Goal: Use online tool/utility: Utilize a website feature to perform a specific function

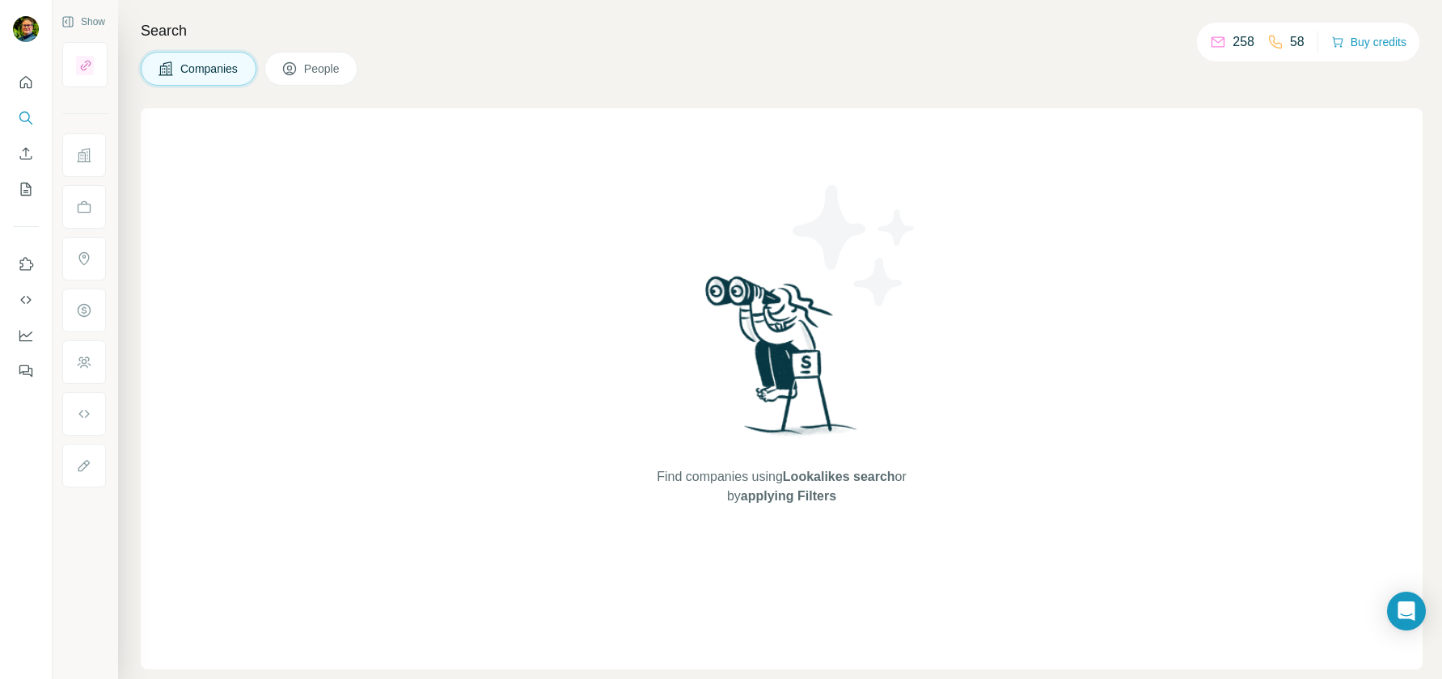
click at [170, 66] on icon at bounding box center [166, 69] width 16 height 16
click at [24, 77] on icon "Quick start" at bounding box center [26, 82] width 16 height 16
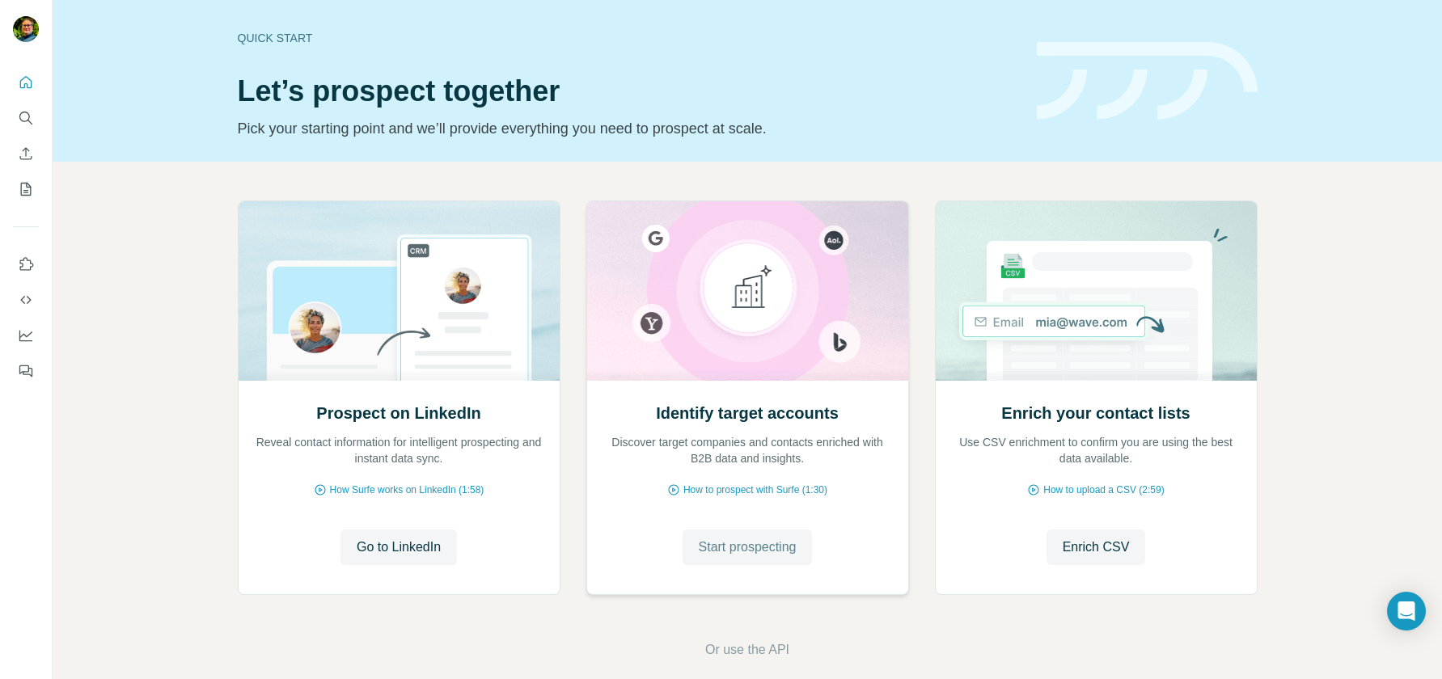
click at [765, 540] on span "Start prospecting" at bounding box center [748, 547] width 98 height 19
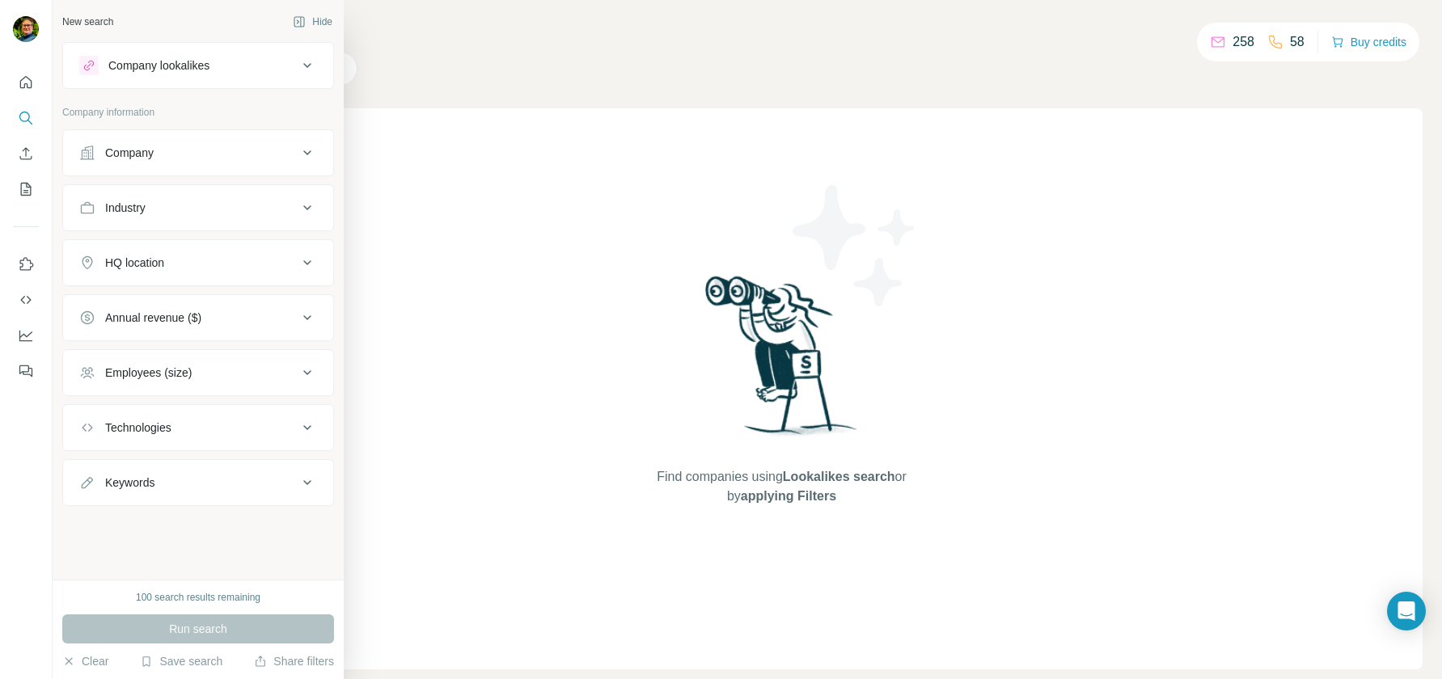
click at [163, 147] on div "Company" at bounding box center [188, 153] width 218 height 16
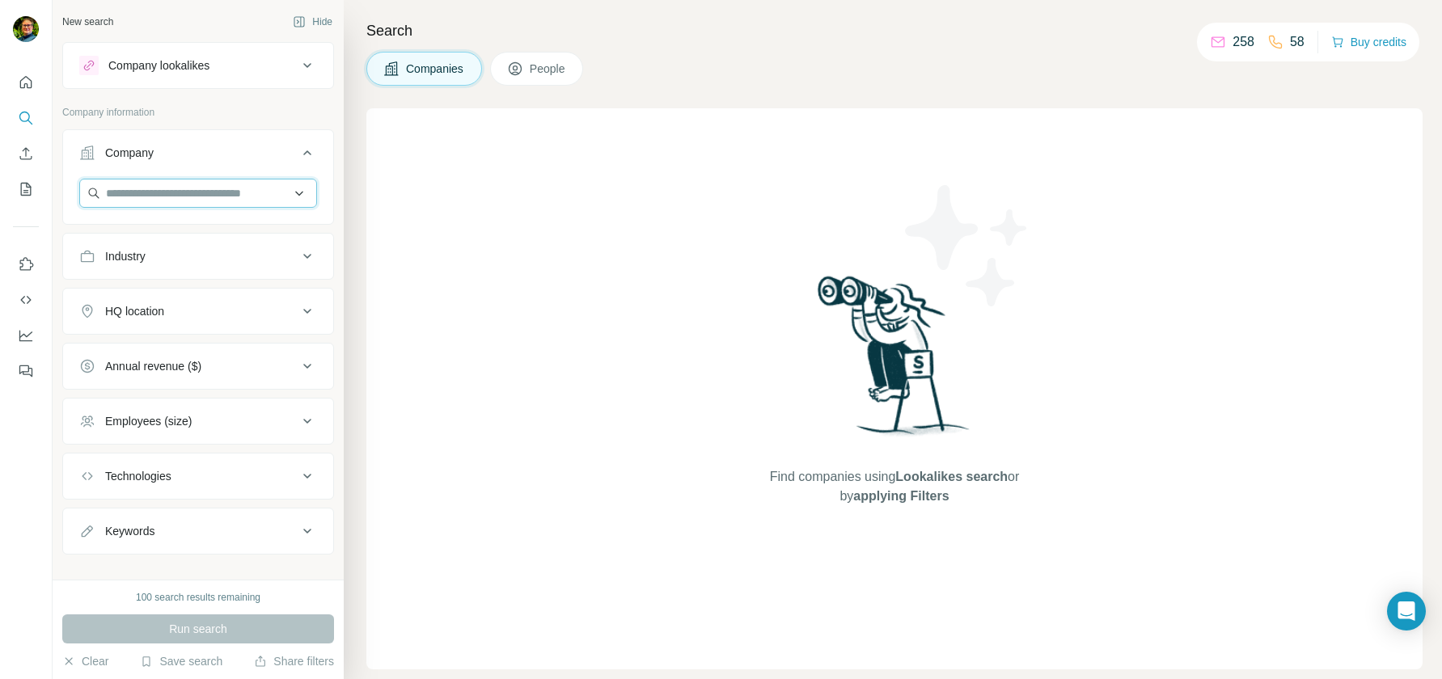
click at [175, 191] on input "text" at bounding box center [198, 193] width 238 height 29
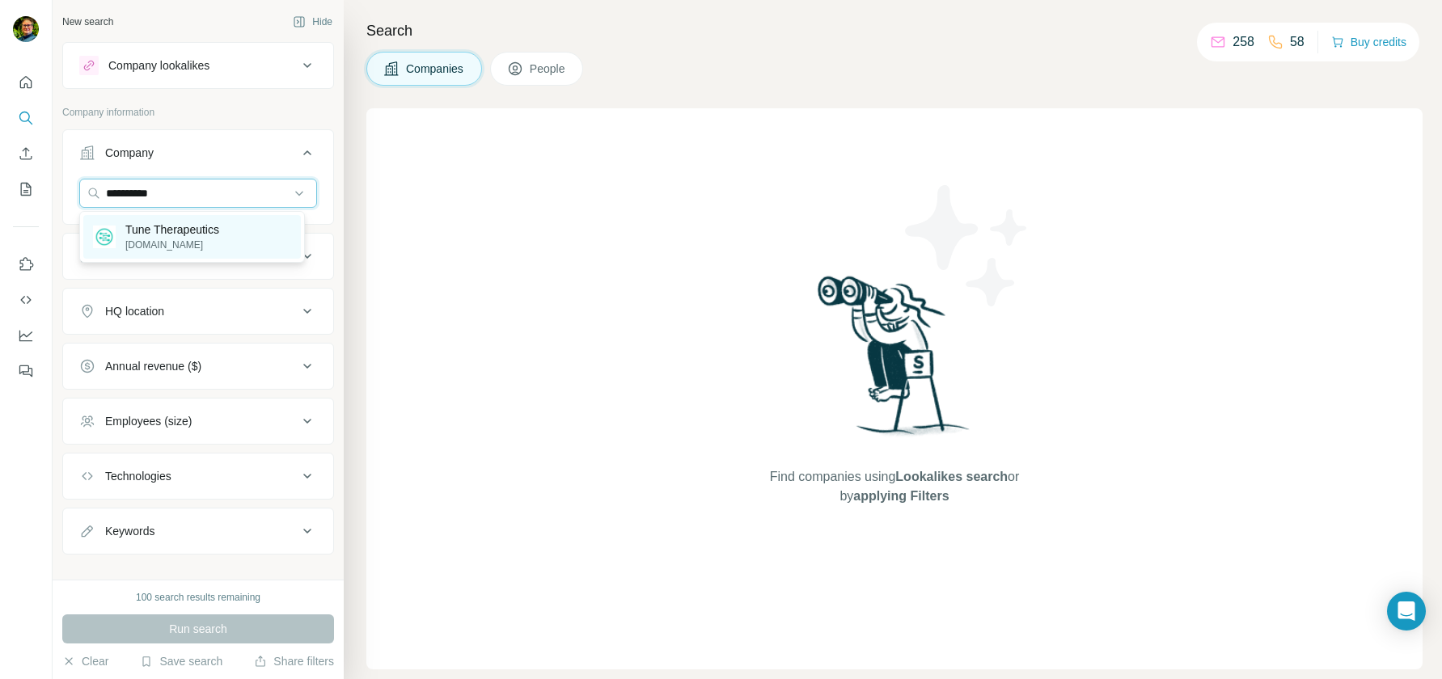
type input "**********"
click at [192, 246] on p "tunetx.com" at bounding box center [172, 245] width 94 height 15
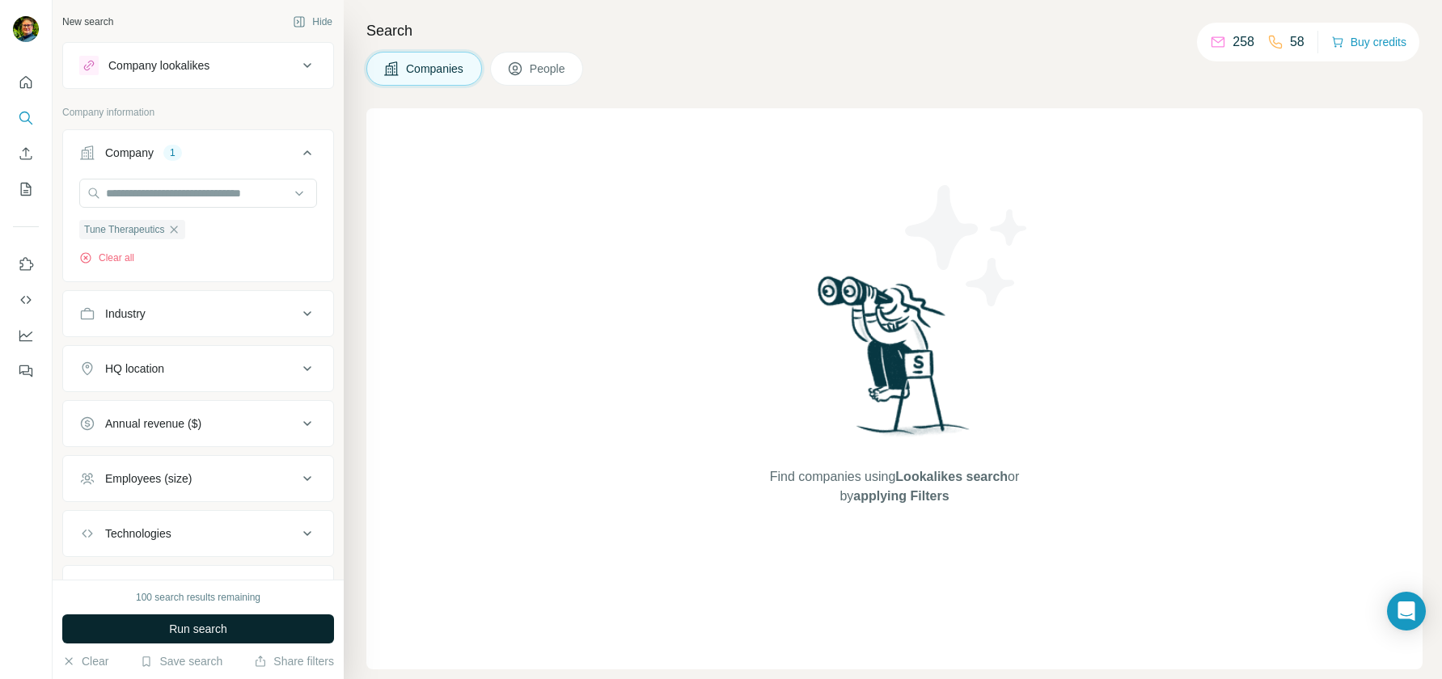
click at [163, 636] on button "Run search" at bounding box center [198, 629] width 272 height 29
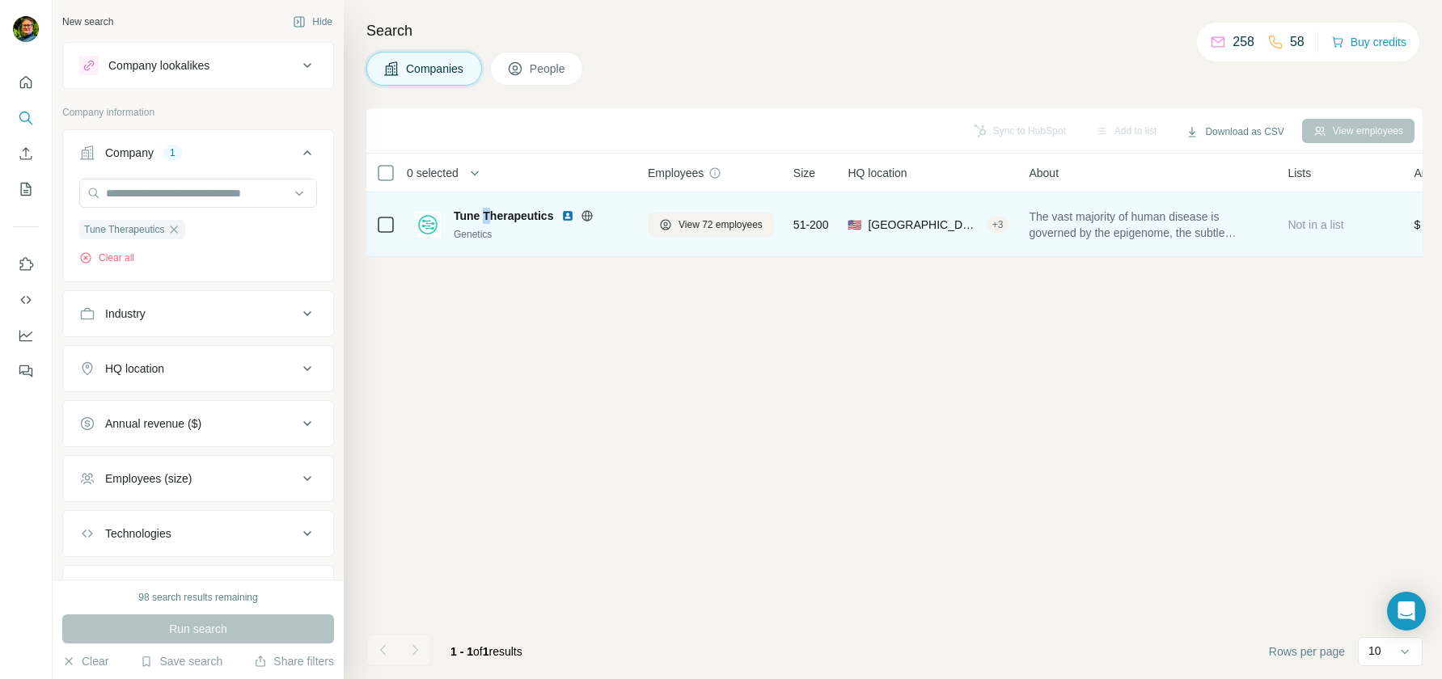
click at [487, 213] on span "Tune Therapeutics" at bounding box center [503, 216] width 99 height 16
click at [433, 222] on img at bounding box center [428, 225] width 26 height 26
click at [571, 217] on img at bounding box center [567, 215] width 13 height 13
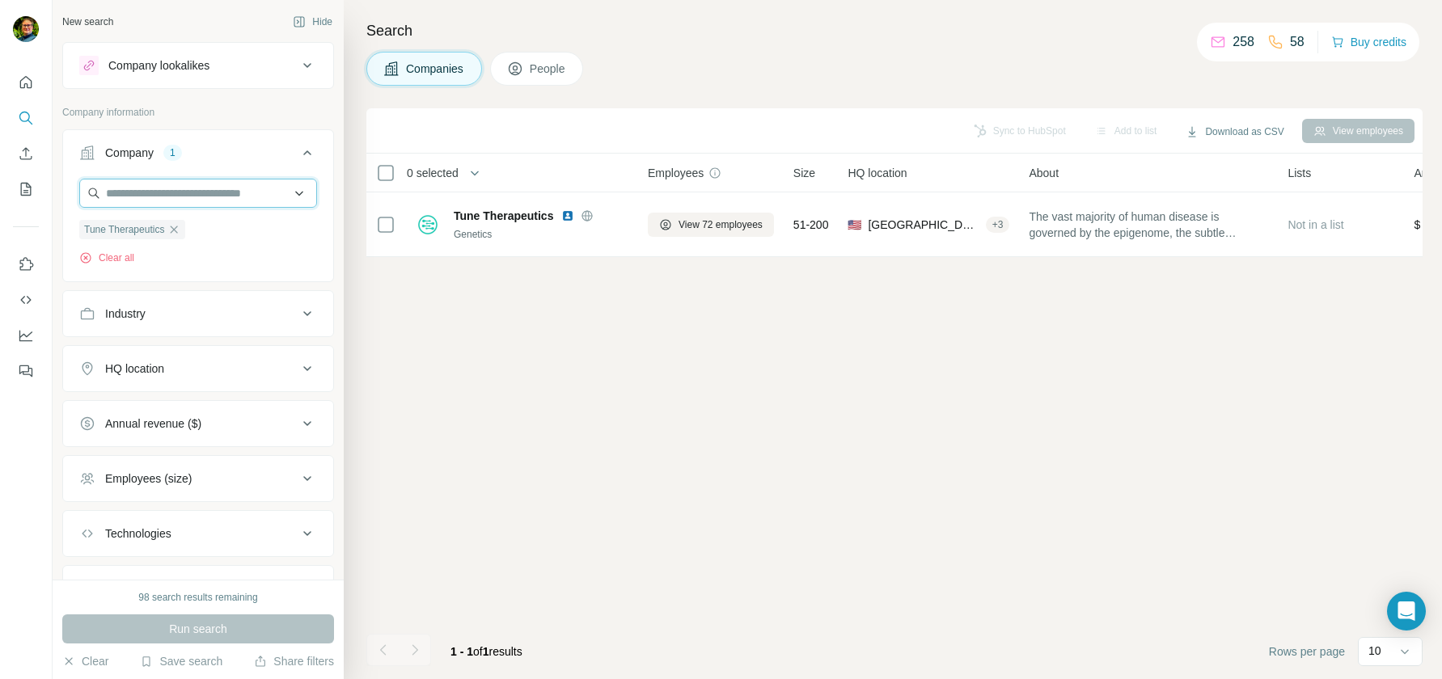
click at [169, 189] on input "text" at bounding box center [198, 193] width 238 height 29
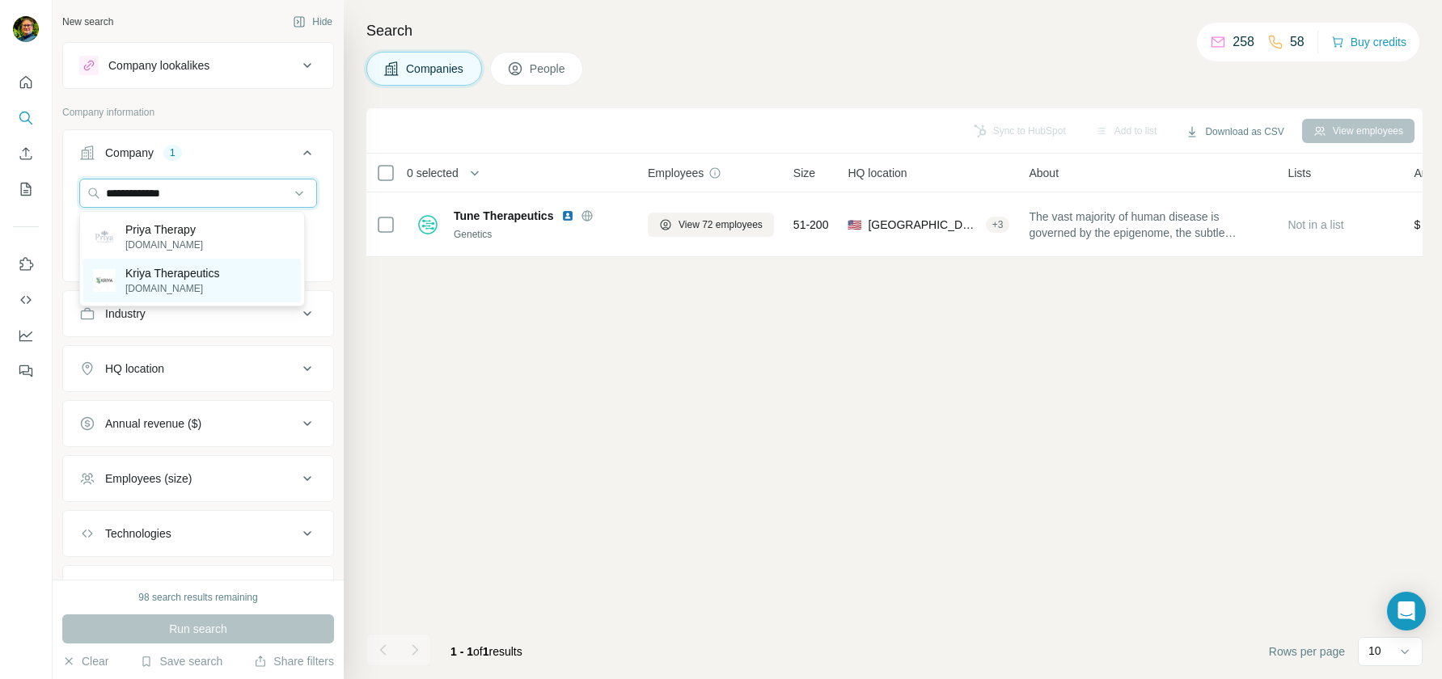
type input "**********"
click at [175, 269] on p "Kriya Therapeutics" at bounding box center [172, 273] width 94 height 16
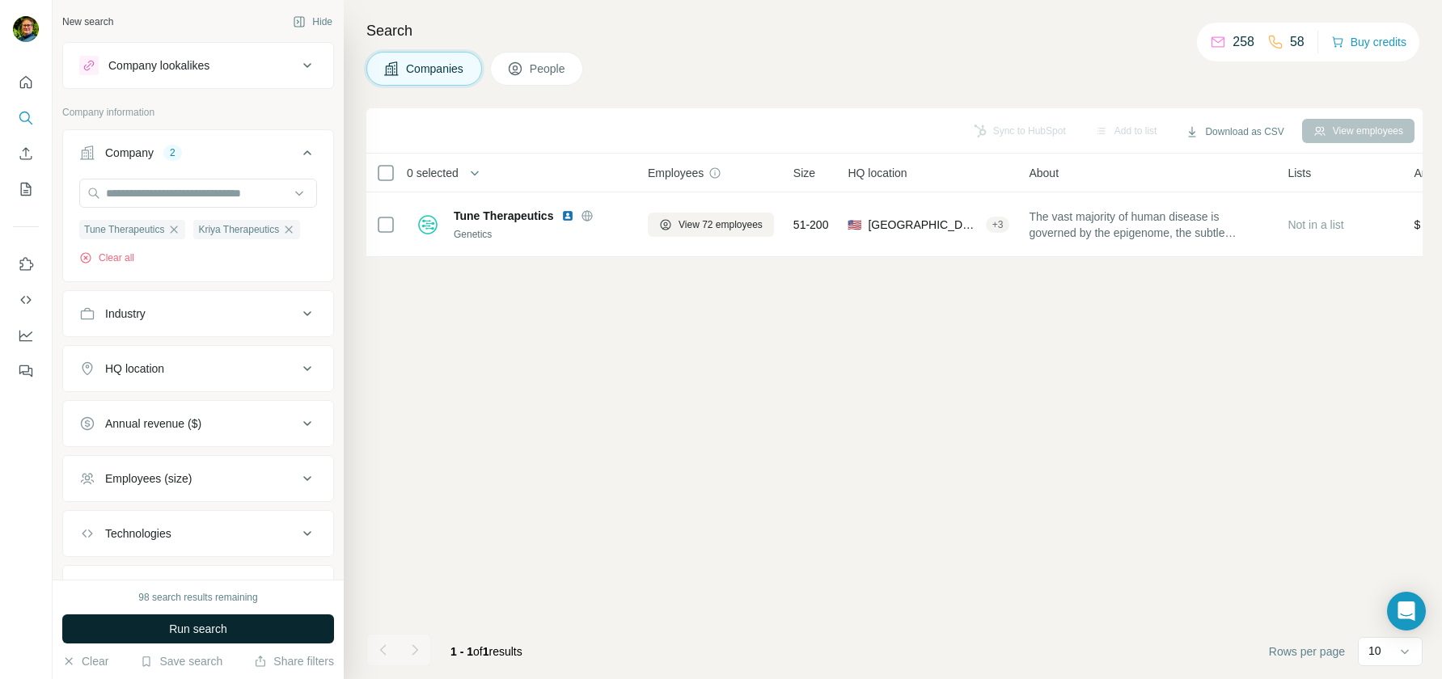
click at [180, 627] on span "Run search" at bounding box center [198, 629] width 58 height 16
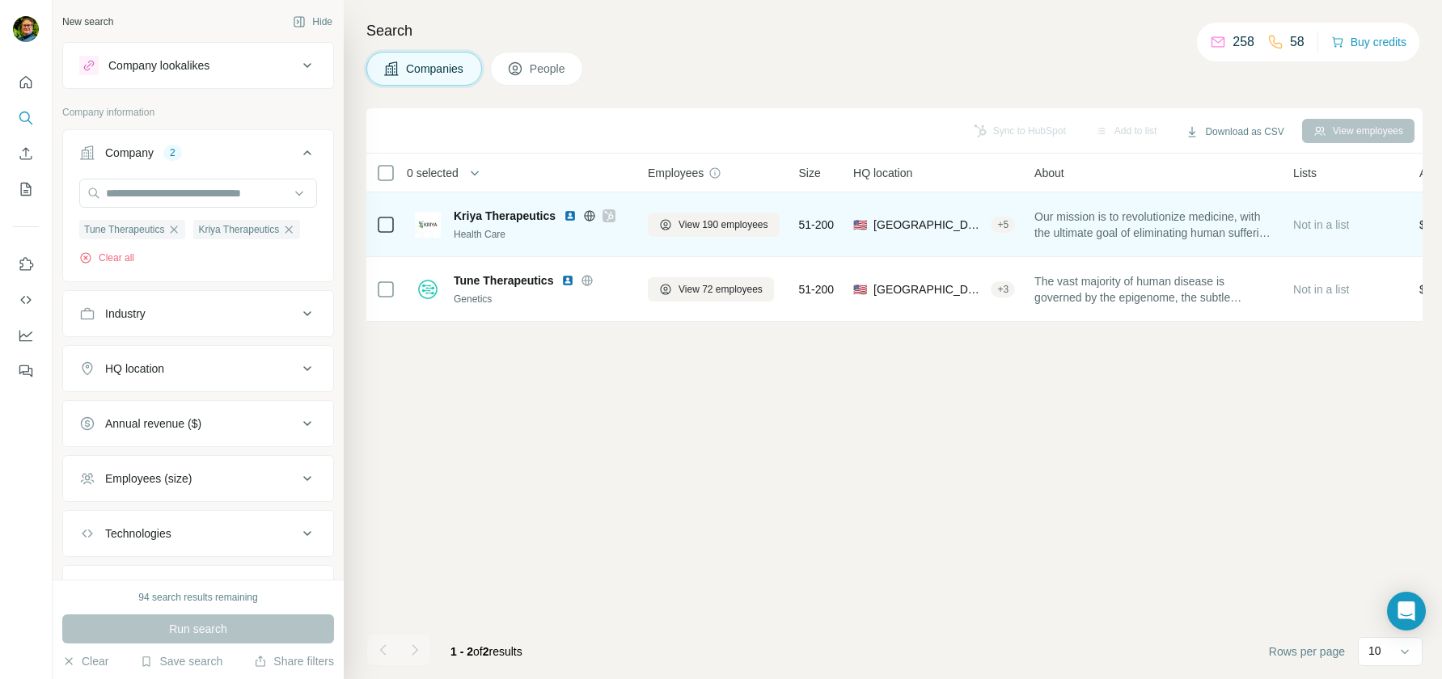
click at [488, 213] on span "Kriya Therapeutics" at bounding box center [505, 216] width 102 height 16
click at [591, 214] on icon at bounding box center [589, 215] width 13 height 13
